Goal: Task Accomplishment & Management: Complete application form

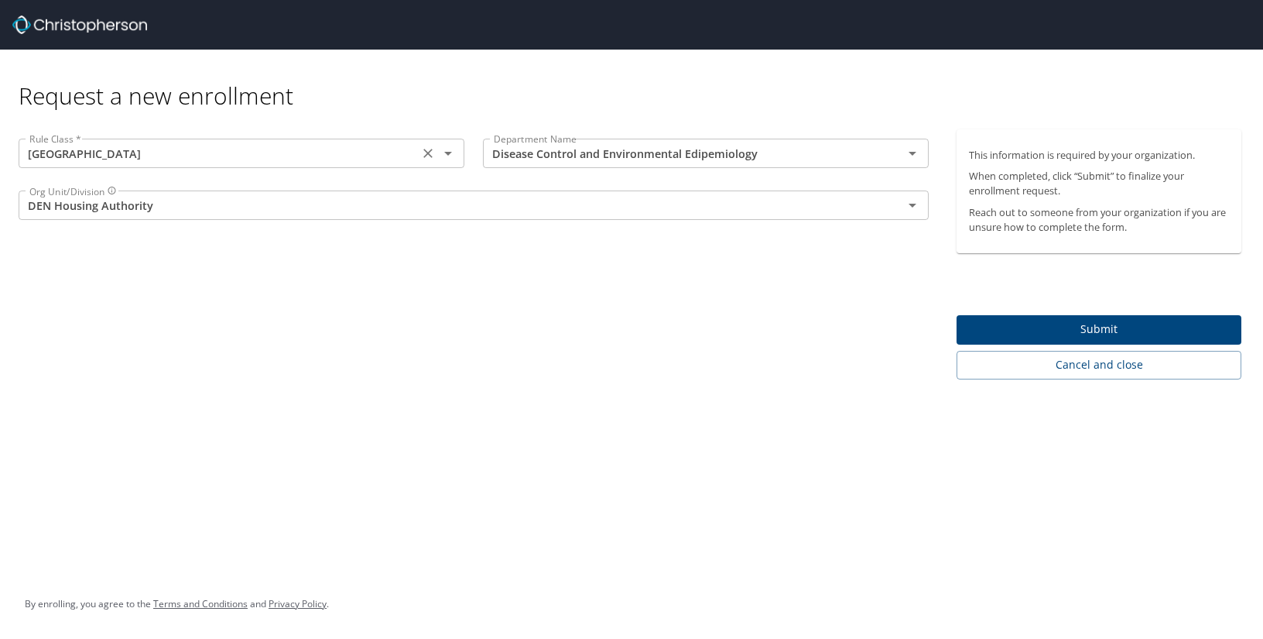
click at [452, 152] on icon "Open" at bounding box center [448, 153] width 19 height 19
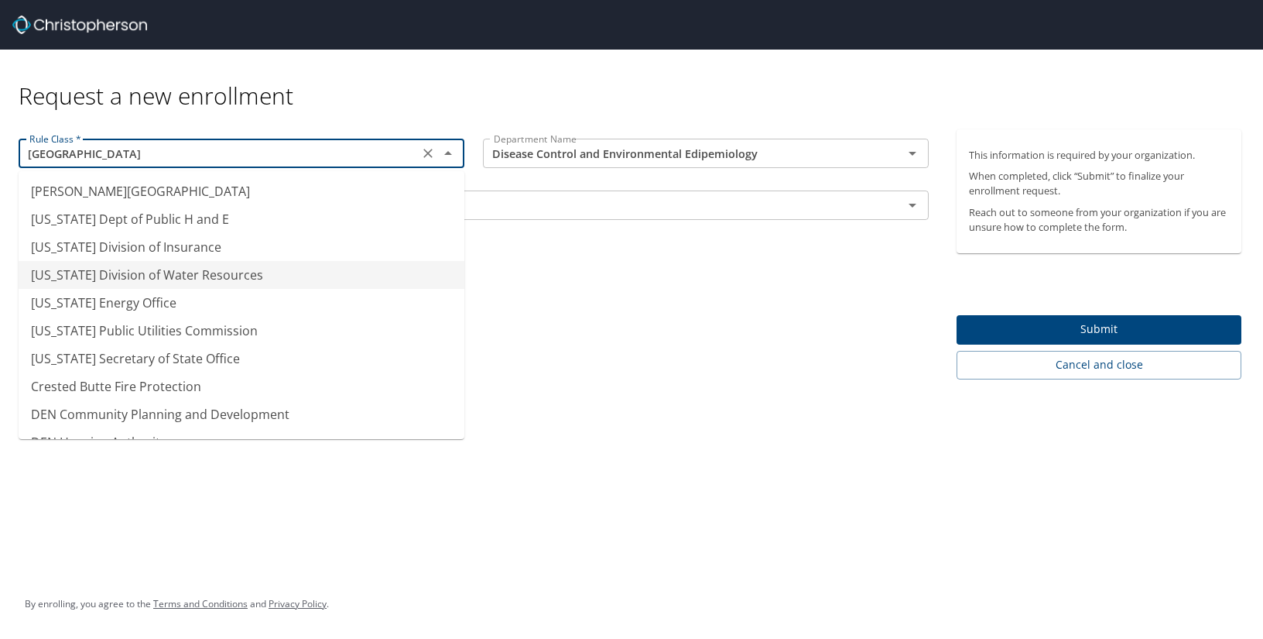
scroll to position [107, 0]
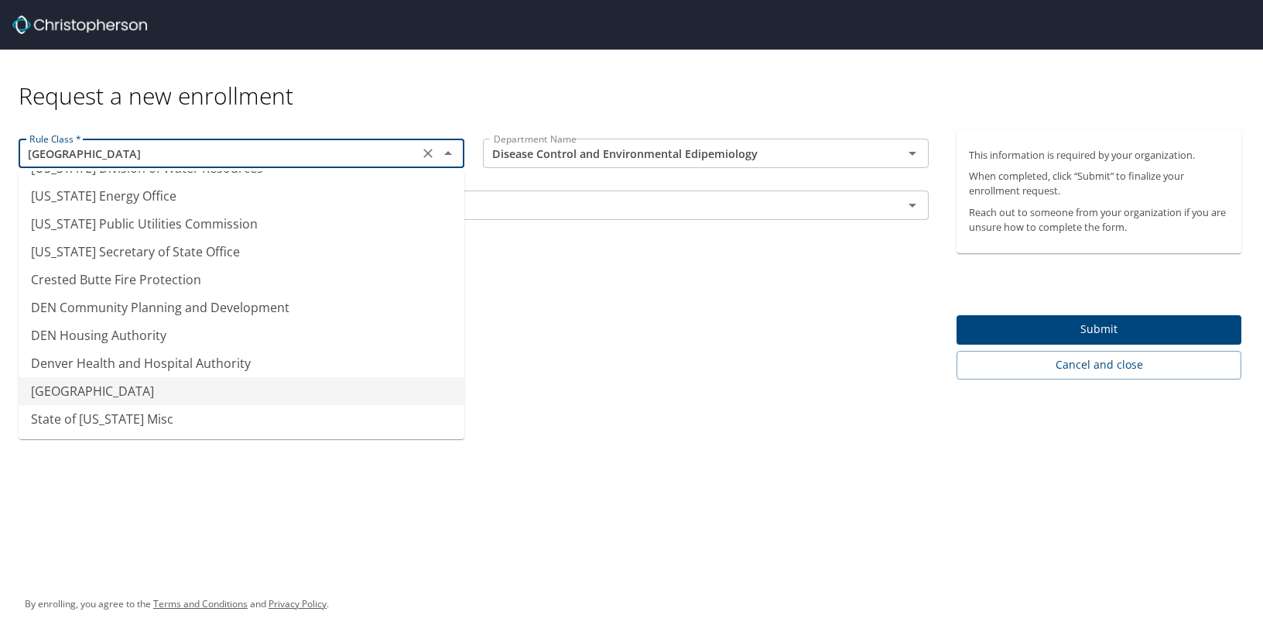
click at [194, 397] on li "[GEOGRAPHIC_DATA]" at bounding box center [242, 391] width 446 height 28
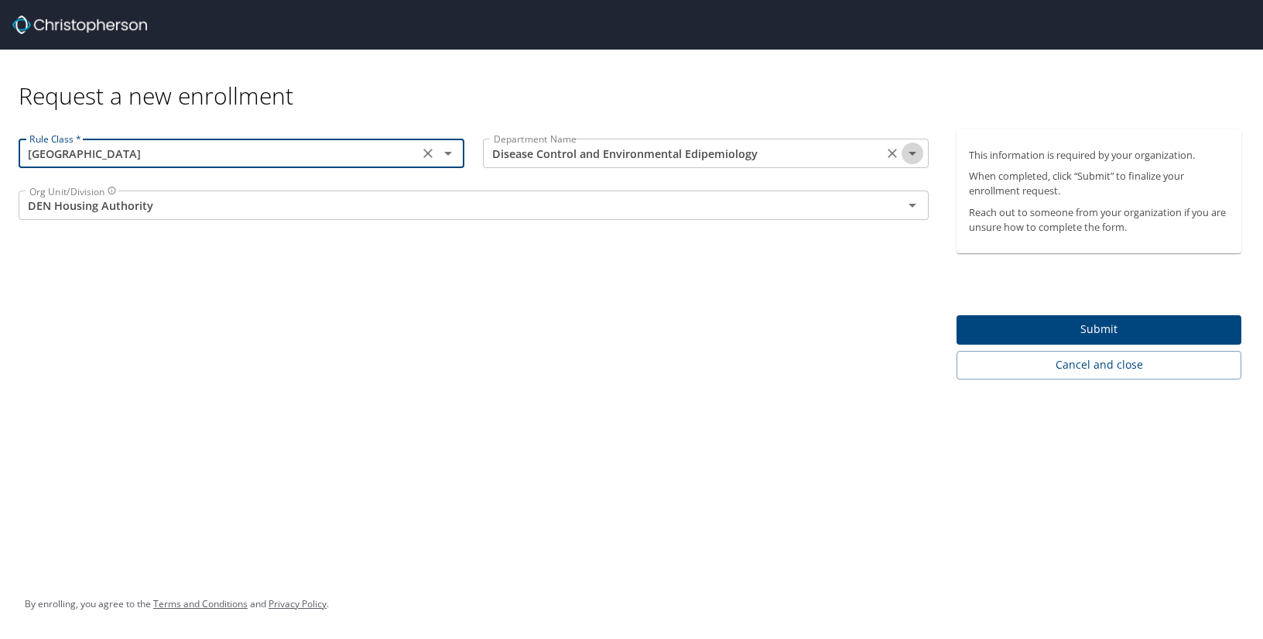
click at [909, 154] on icon "Open" at bounding box center [912, 153] width 19 height 19
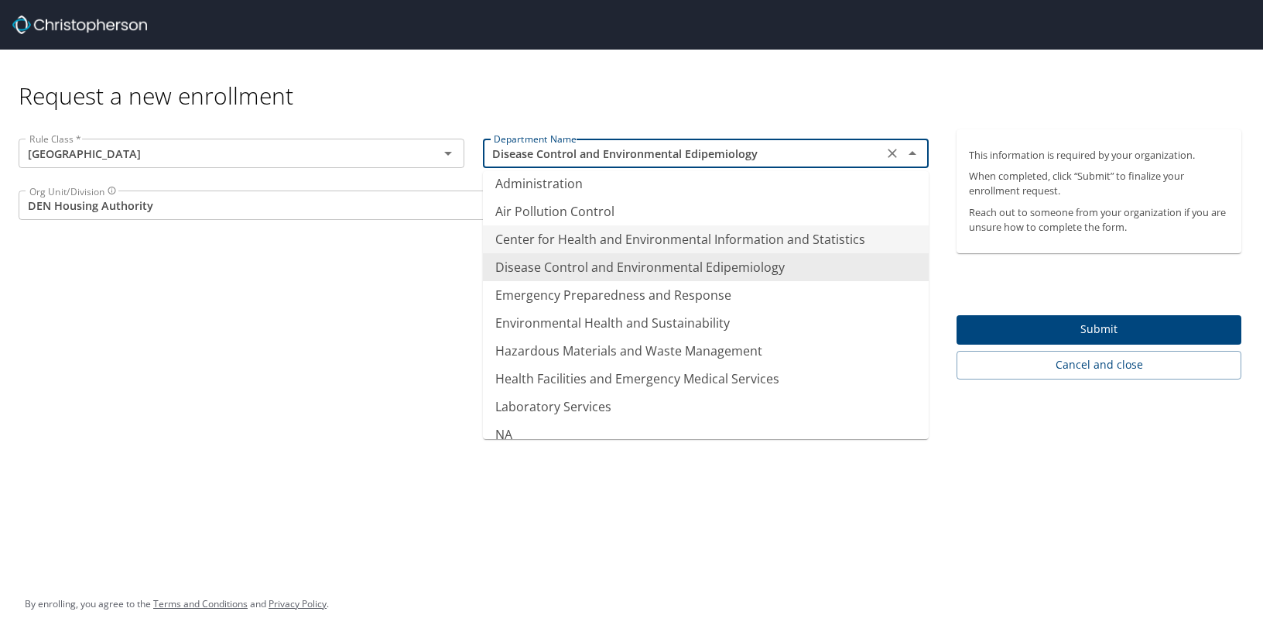
scroll to position [0, 0]
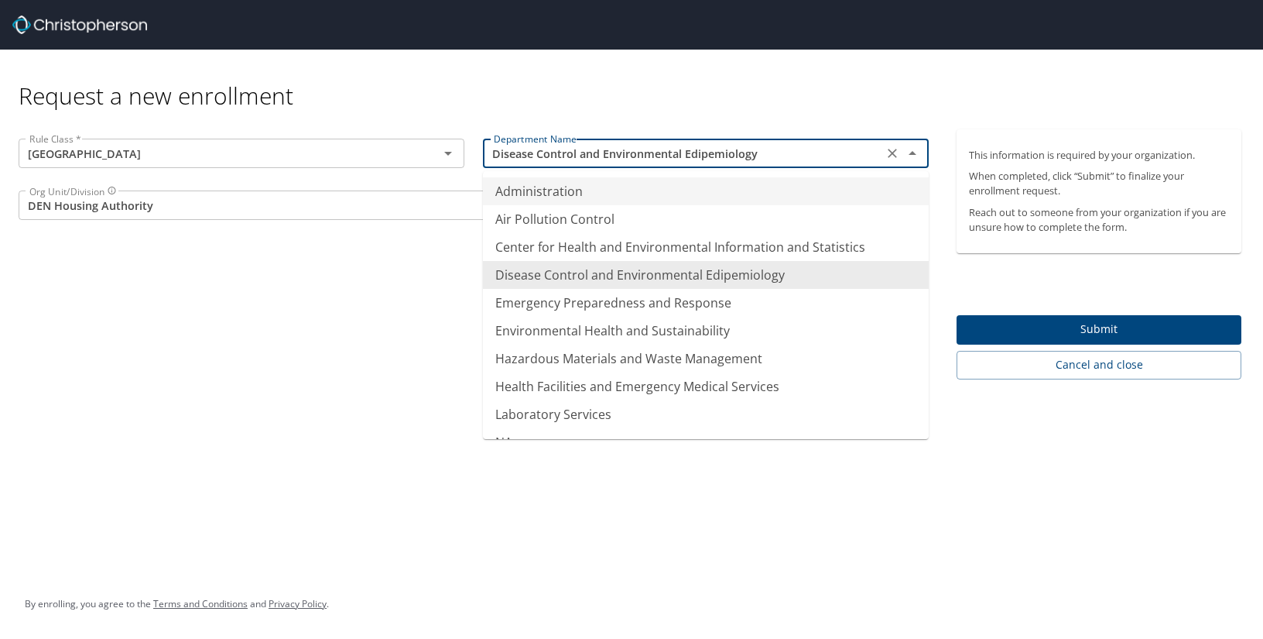
click at [519, 191] on li "Administration" at bounding box center [706, 191] width 446 height 28
type input "Administration"
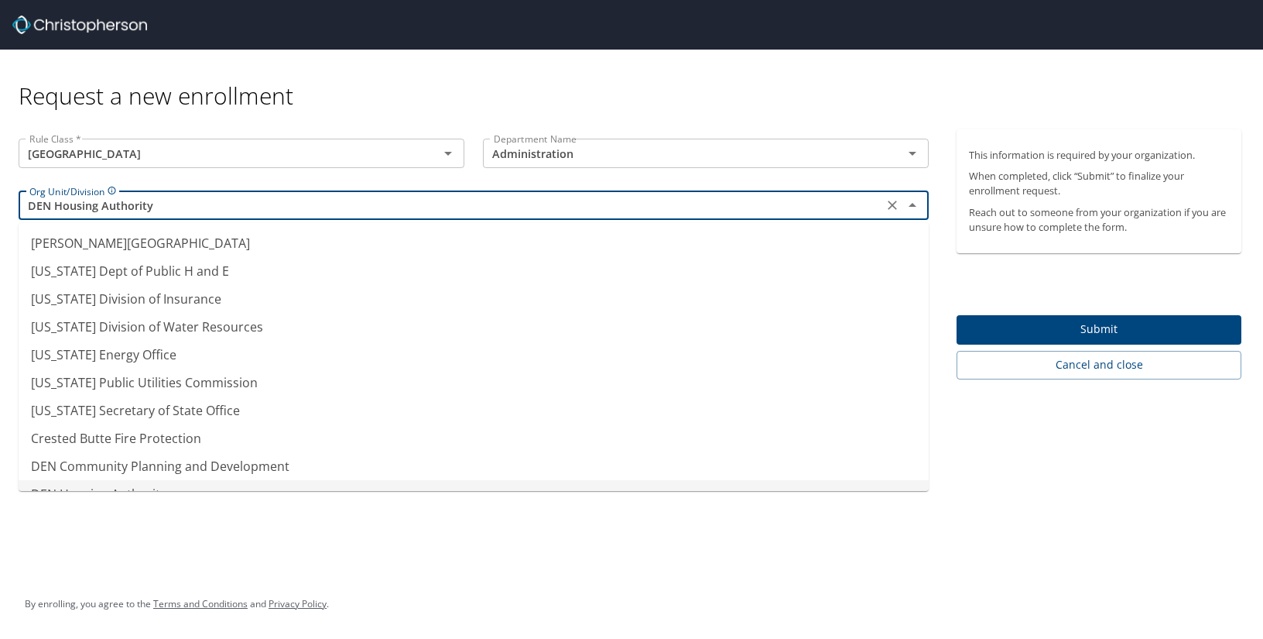
click at [248, 211] on input "DEN Housing Authority" at bounding box center [450, 205] width 855 height 20
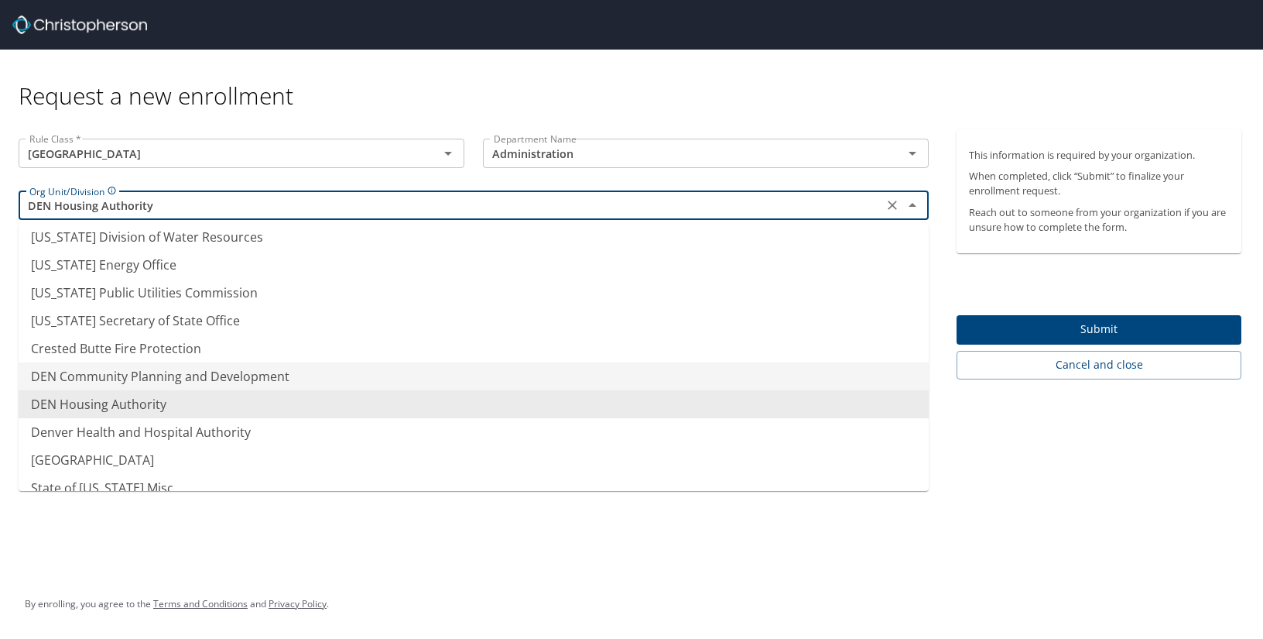
scroll to position [107, 0]
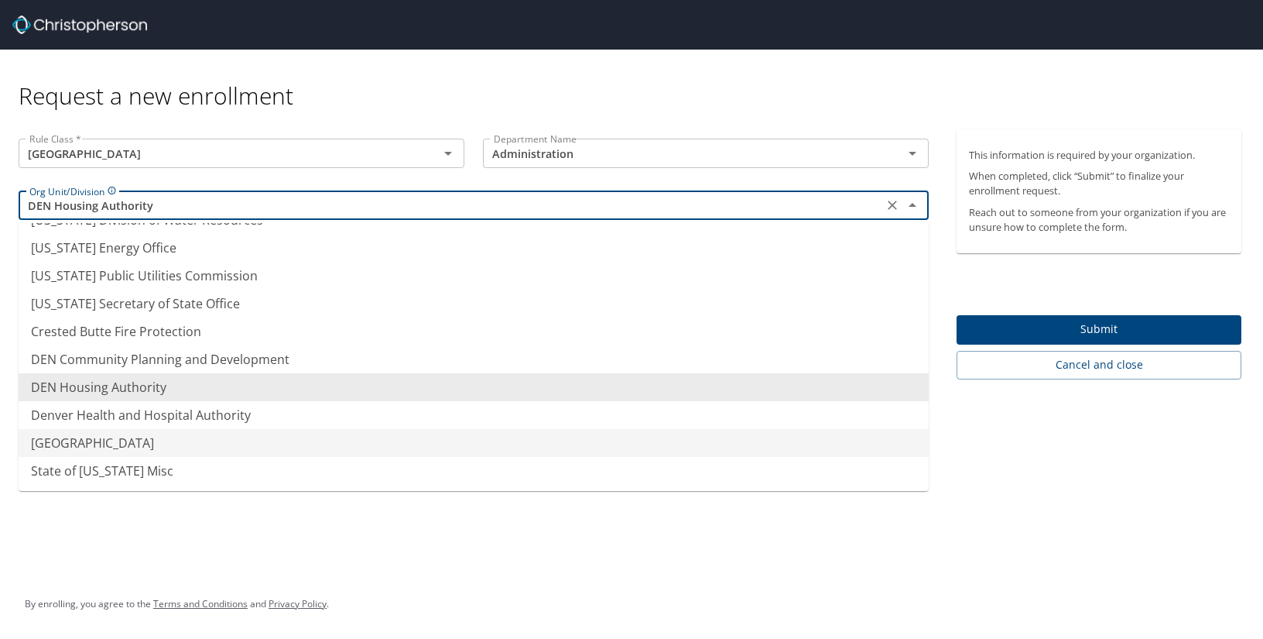
click at [236, 445] on li "[GEOGRAPHIC_DATA]" at bounding box center [474, 443] width 910 height 28
type input "[GEOGRAPHIC_DATA]"
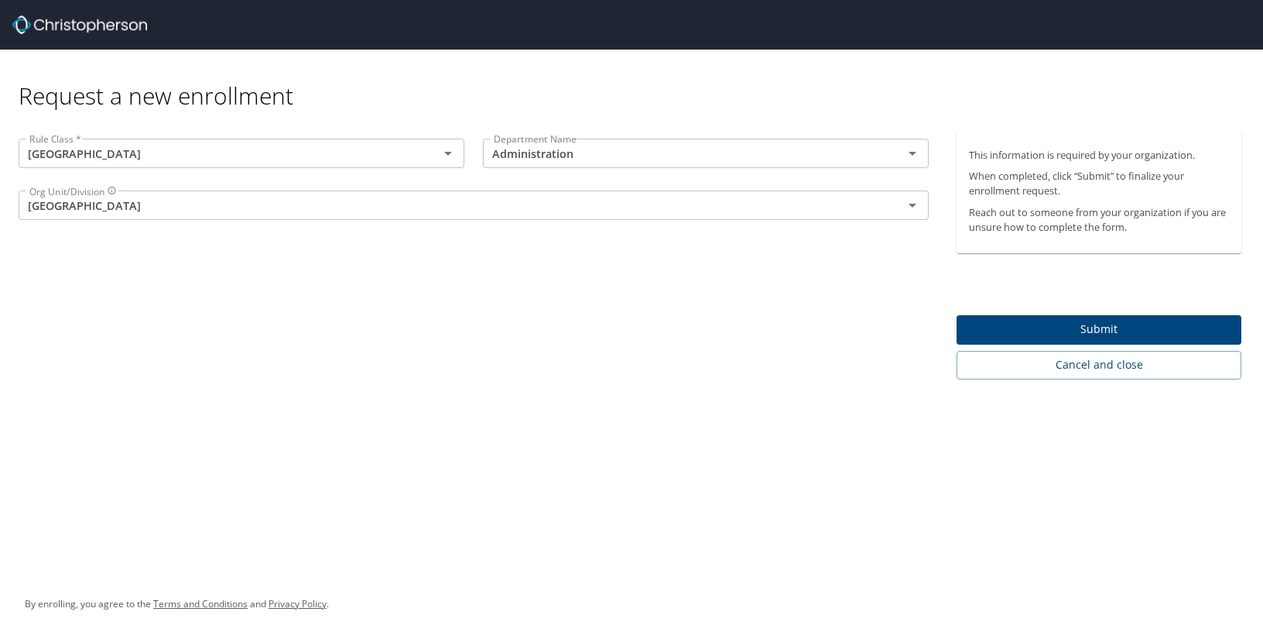
click at [340, 445] on div "Request a new enrollment Rule Class * Pikes Peak Community College Rule Class *…" at bounding box center [631, 319] width 1263 height 639
drag, startPoint x: 972, startPoint y: 212, endPoint x: 1143, endPoint y: 229, distance: 171.1
click at [1142, 228] on p "Reach out to someone from your organization if you are unsure how to complete t…" at bounding box center [1099, 219] width 260 height 29
click at [844, 310] on div "Rule Class * [GEOGRAPHIC_DATA] Rule Class * Department Name Administration Depa…" at bounding box center [473, 254] width 947 height 250
